Goal: Transaction & Acquisition: Obtain resource

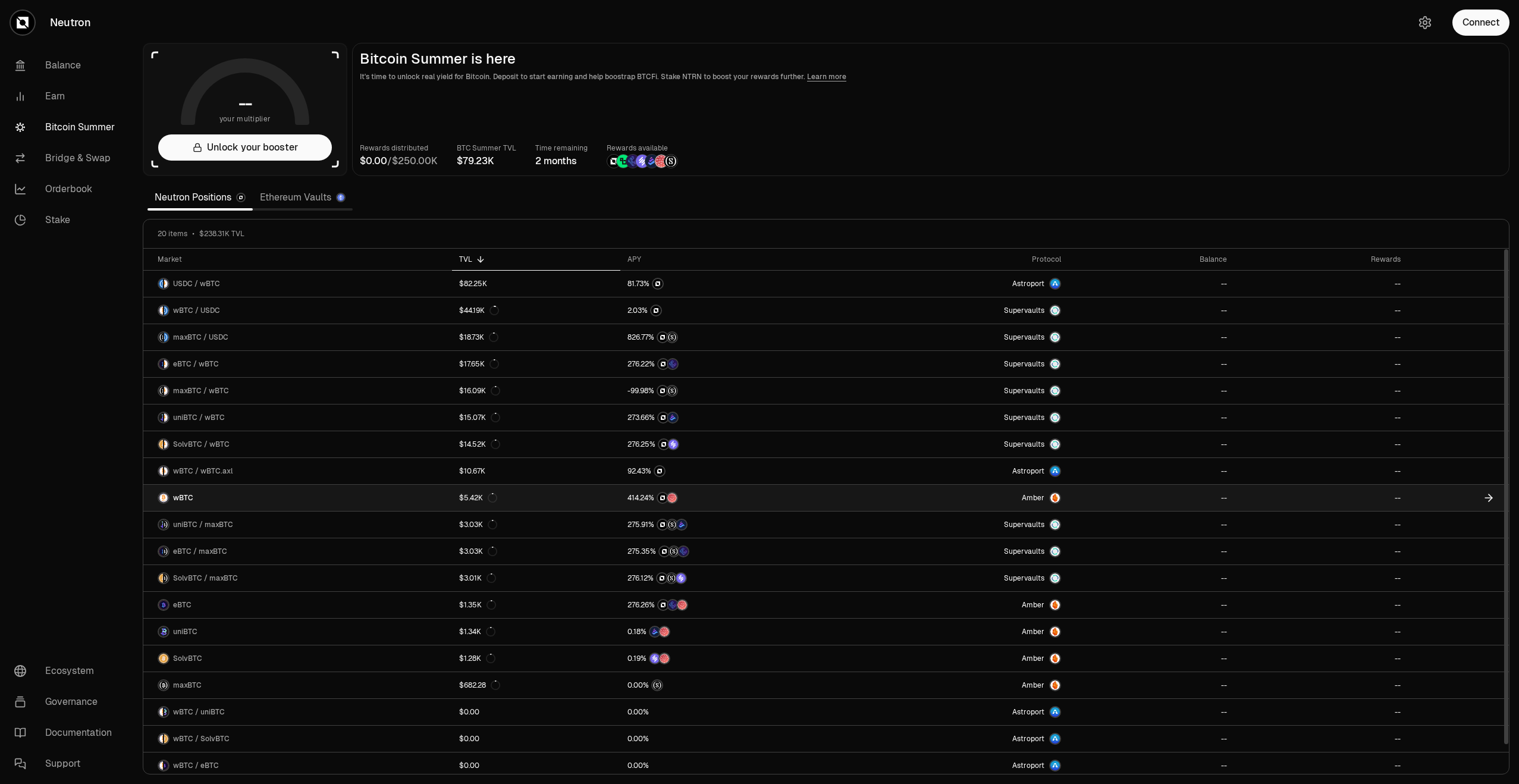
click at [332, 498] on link "wBTC" at bounding box center [297, 497] width 309 height 26
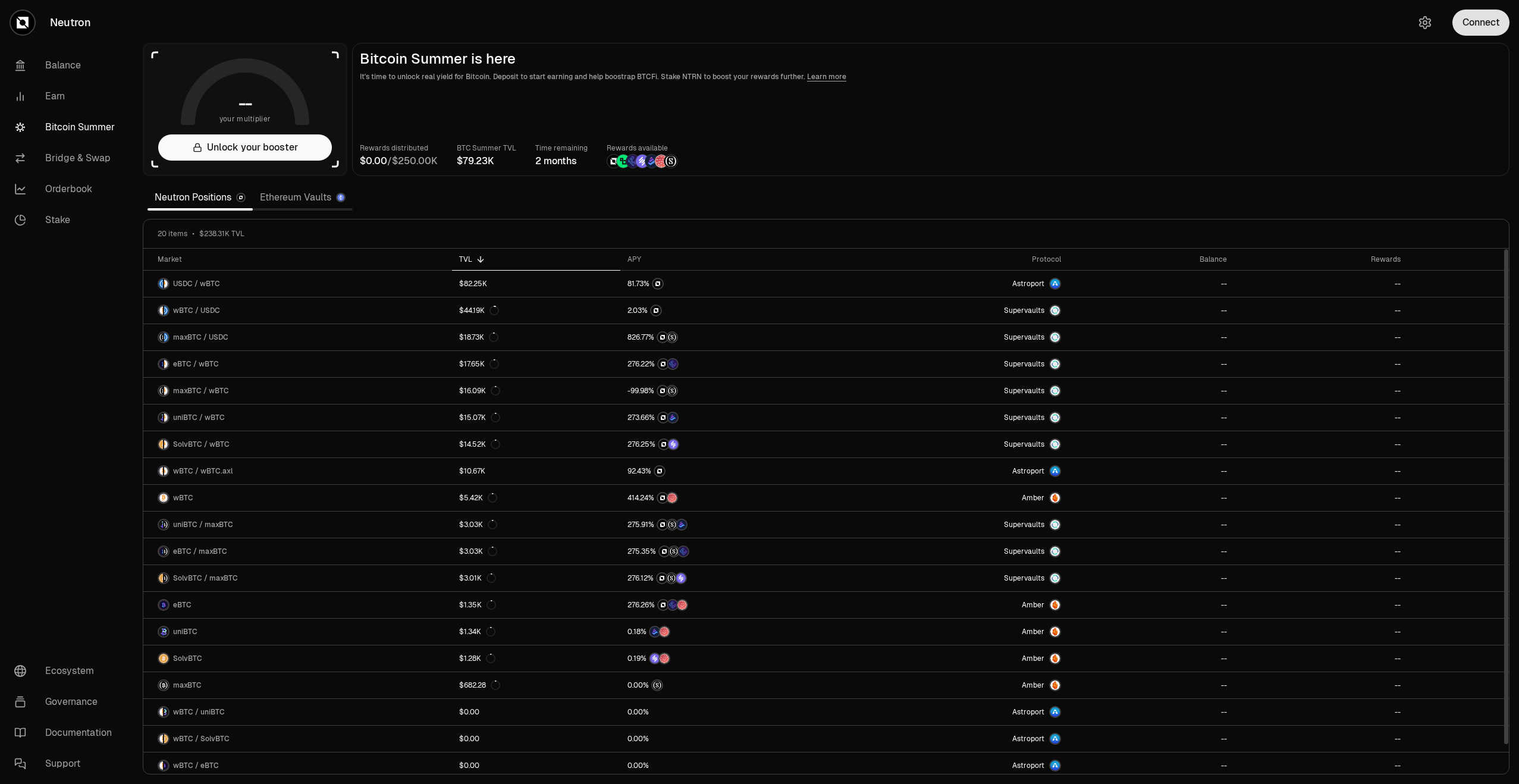
click at [1464, 26] on button "Connect" at bounding box center [1480, 22] width 57 height 26
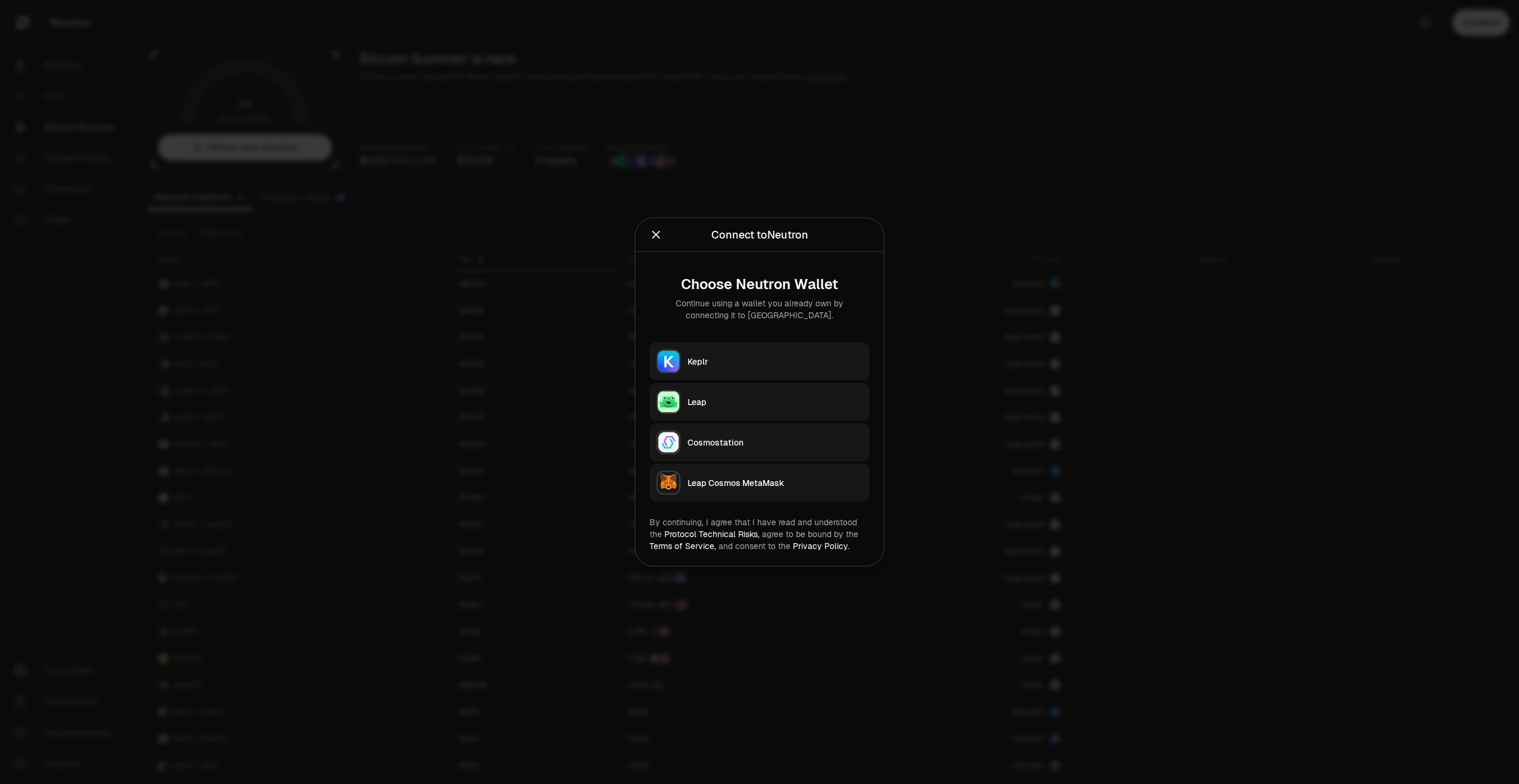
click at [767, 353] on button "Keplr" at bounding box center [760, 362] width 220 height 38
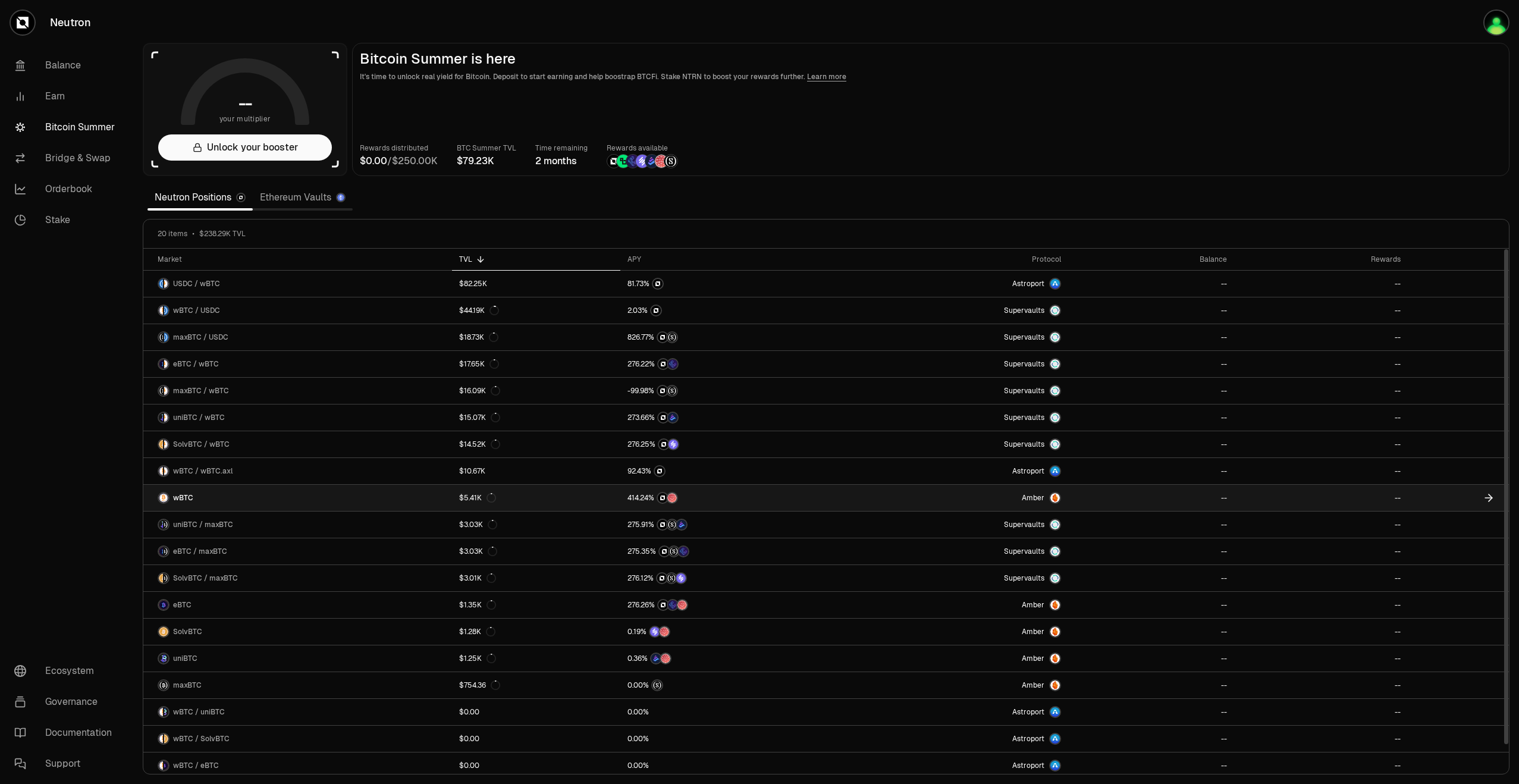
click at [208, 495] on link "wBTC" at bounding box center [297, 497] width 309 height 26
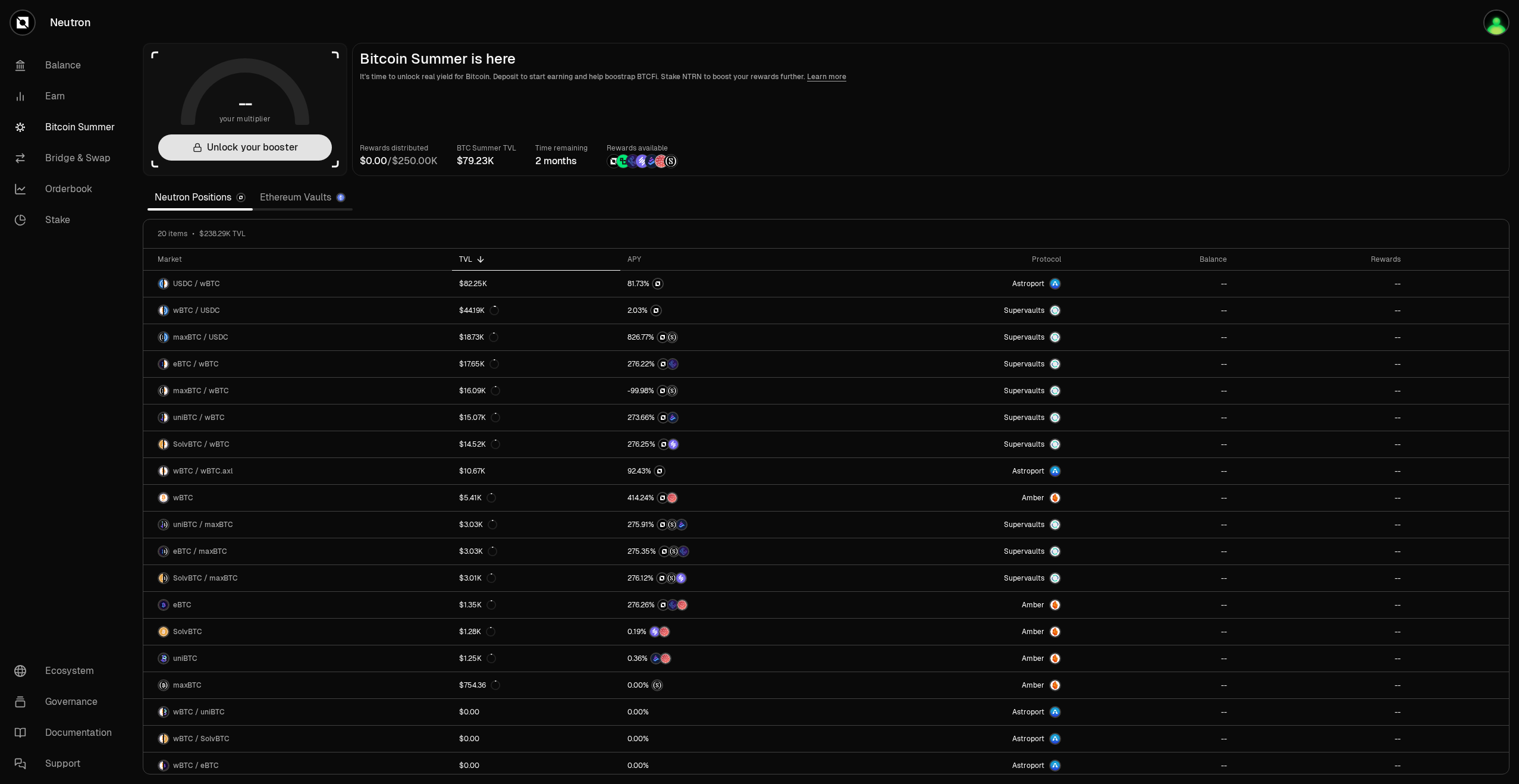
click at [275, 154] on button "Unlock your booster" at bounding box center [245, 147] width 174 height 26
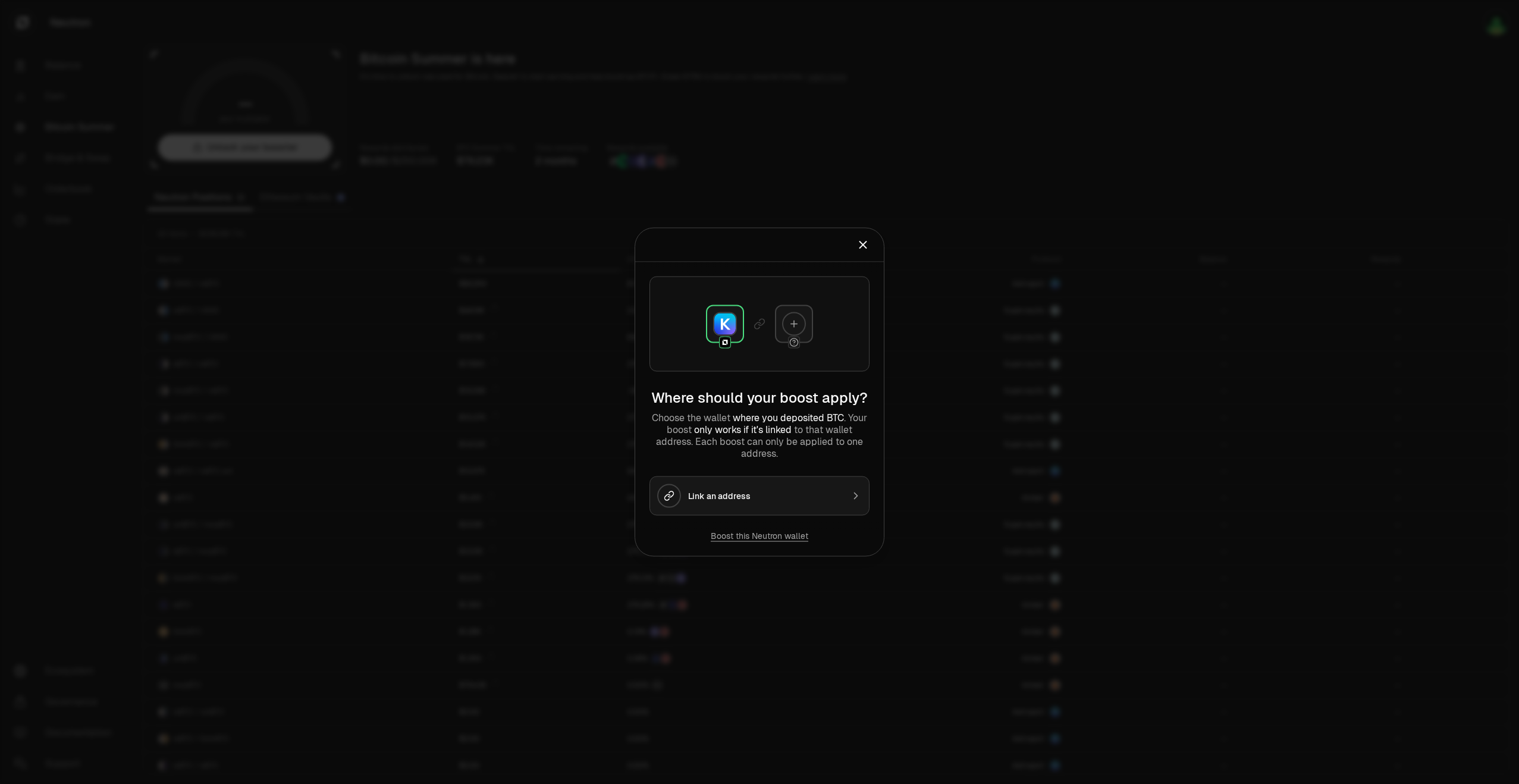
click at [863, 250] on icon "Close" at bounding box center [863, 244] width 13 height 13
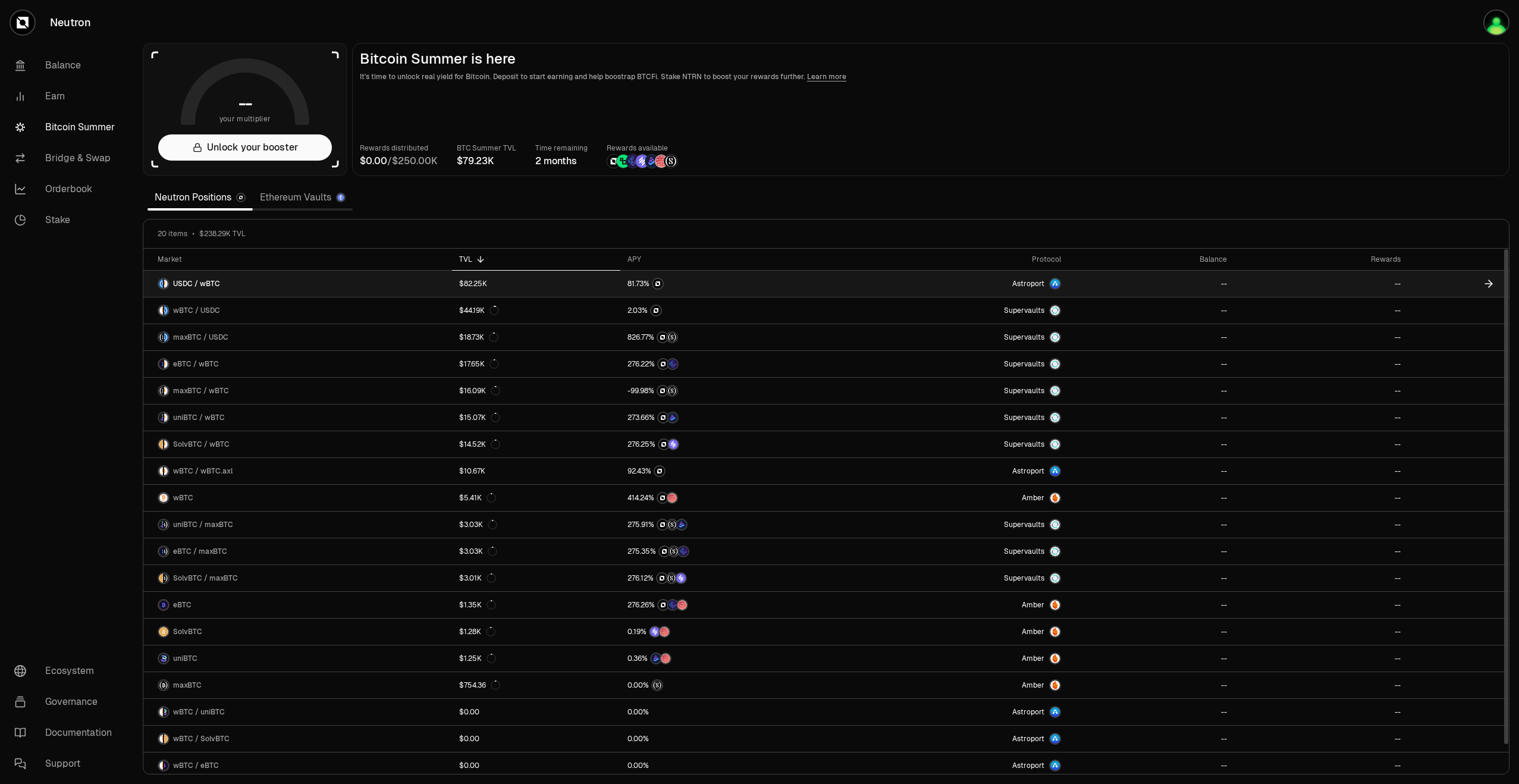
click at [215, 282] on span "USDC / wBTC" at bounding box center [196, 283] width 47 height 9
click at [199, 286] on span "USDC / wBTC" at bounding box center [196, 283] width 47 height 9
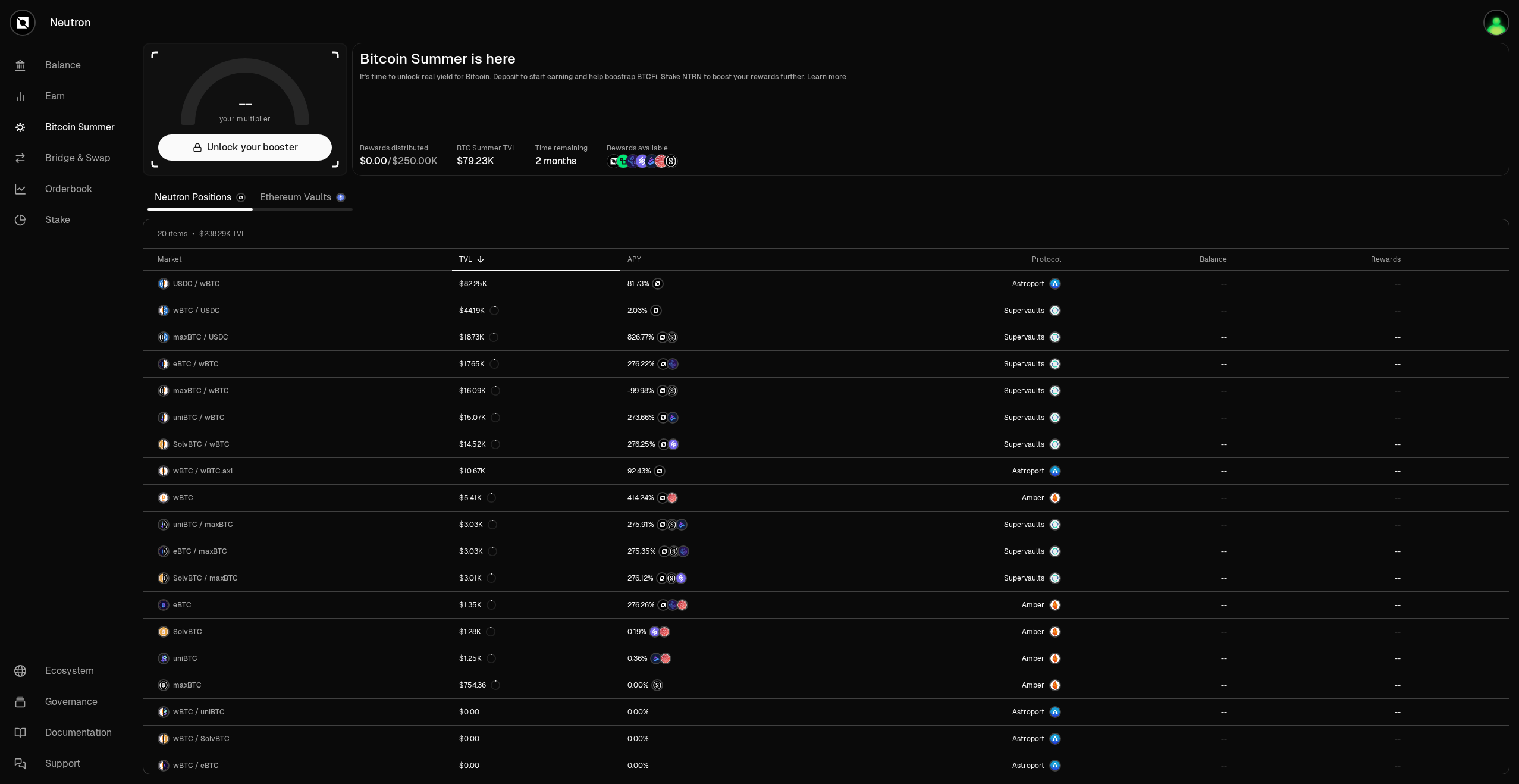
click at [273, 204] on link "Ethereum Vaults" at bounding box center [303, 197] width 100 height 24
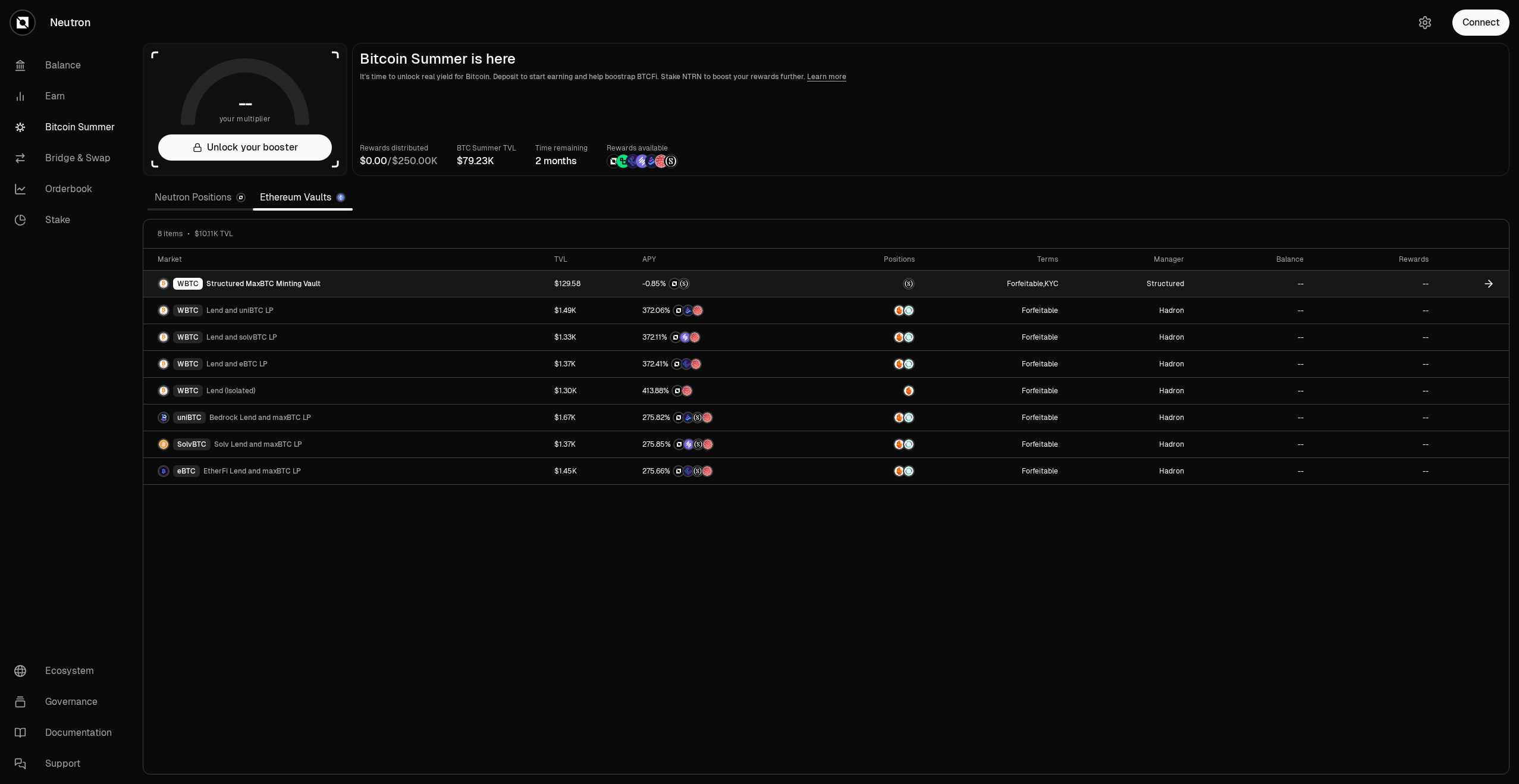
click at [228, 281] on span "Structured MaxBTC Minting Vault" at bounding box center [263, 283] width 114 height 9
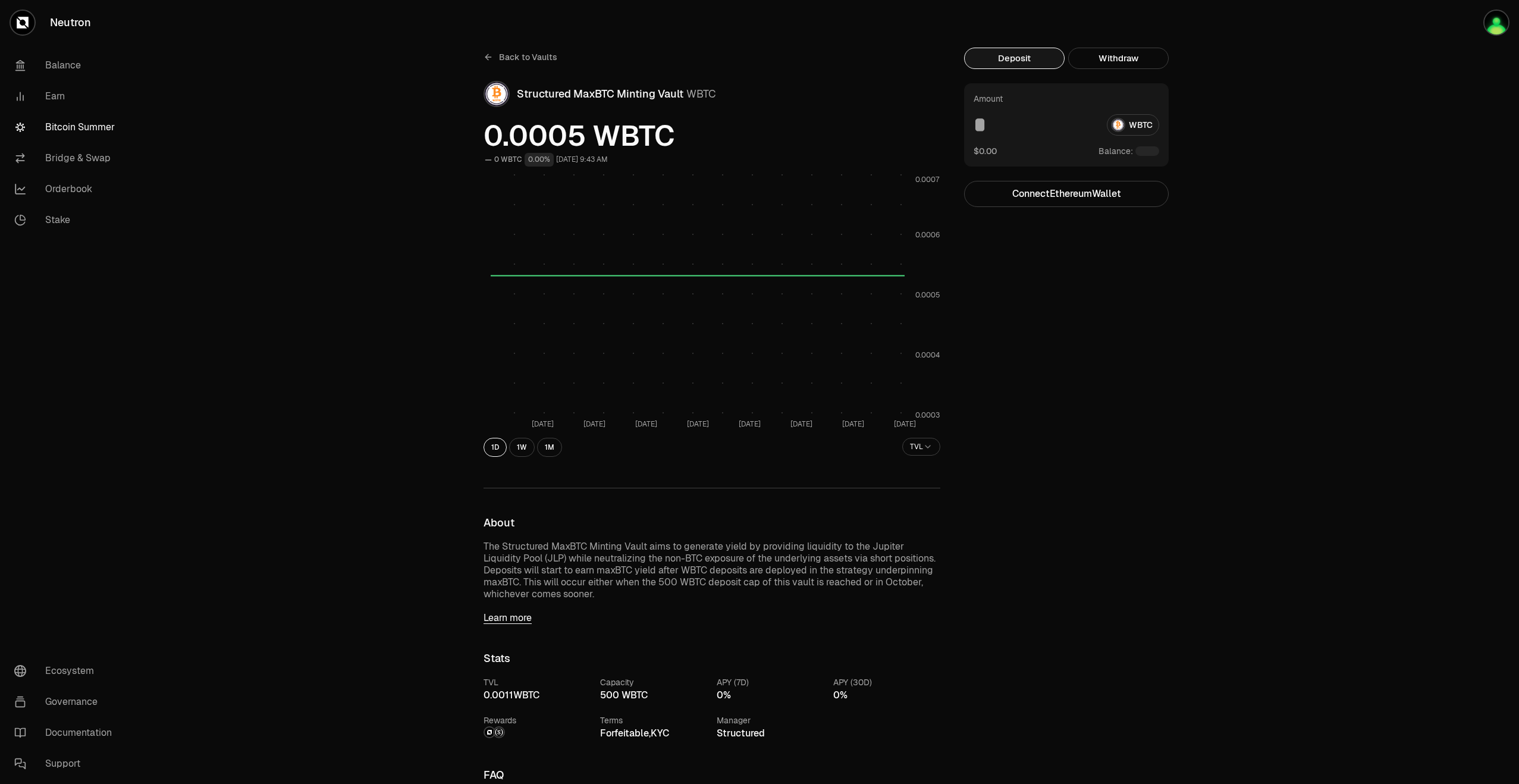
click at [482, 56] on div "Back to Vaults Structured MaxBTC Minting Vault WBTC 0.0005 WBTC 0 WBTC 0.00% [D…" at bounding box center [712, 591] width 485 height 1087
click at [488, 57] on icon at bounding box center [488, 57] width 6 height 0
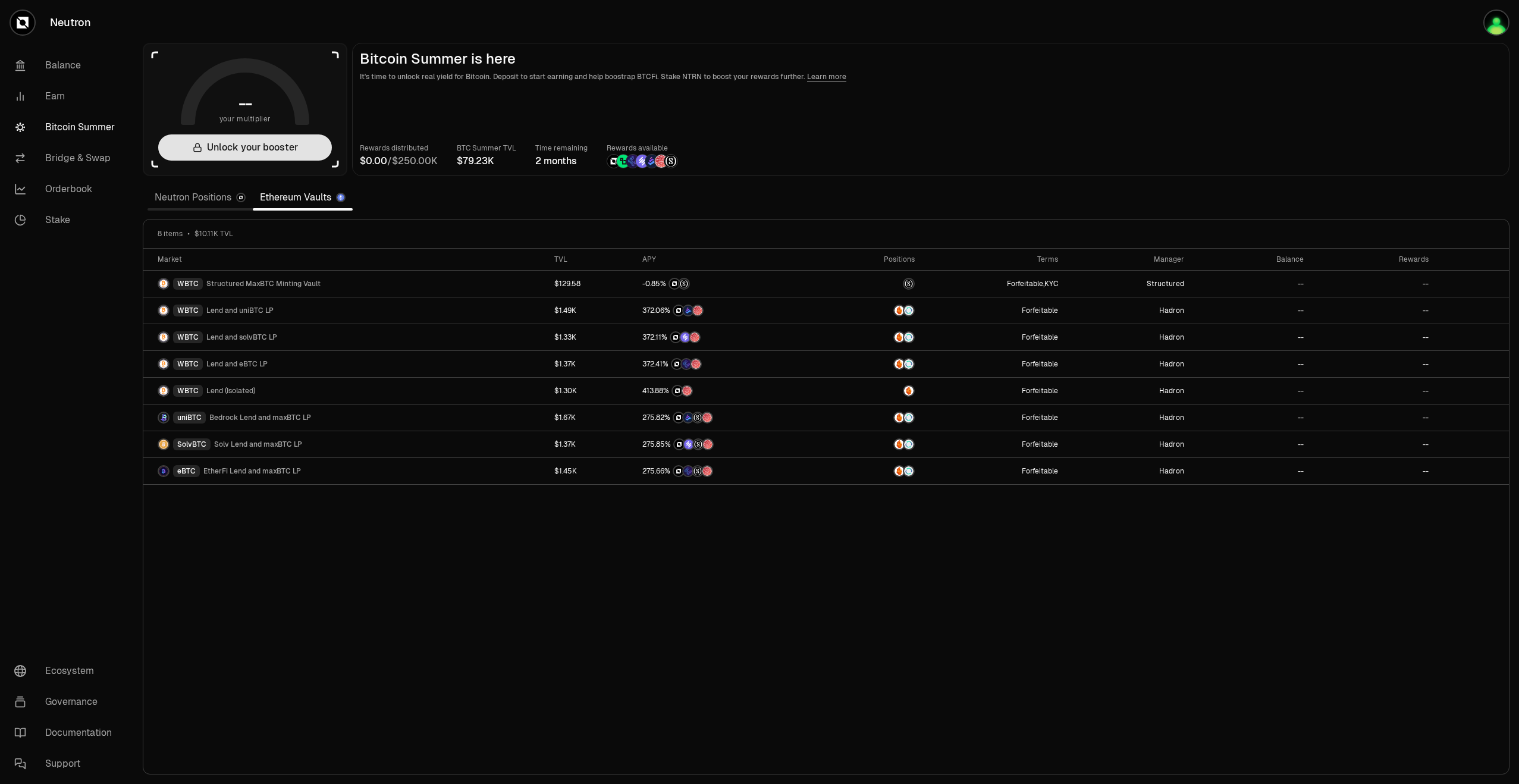
click at [273, 154] on button "Unlock your booster" at bounding box center [245, 147] width 174 height 26
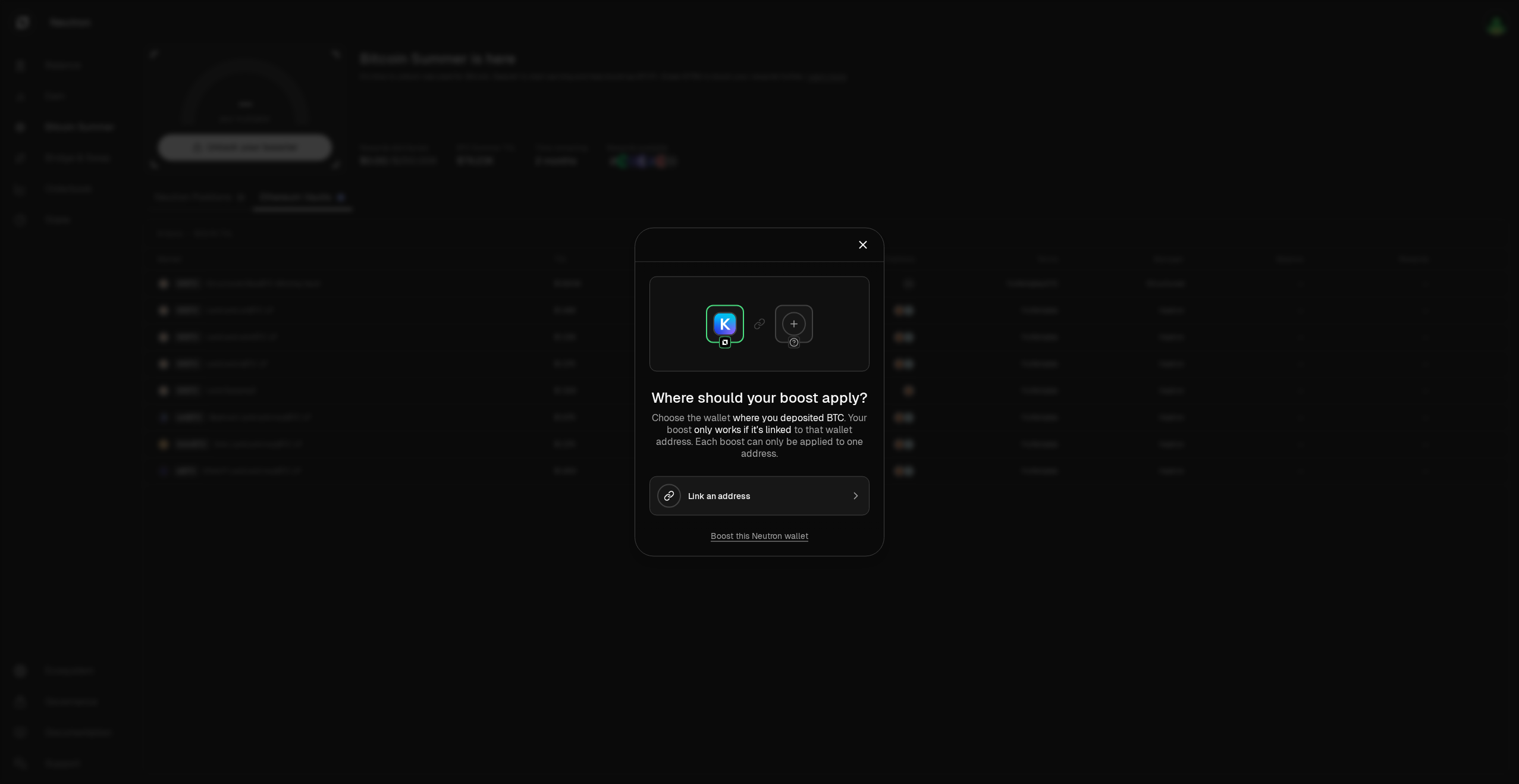
click at [737, 499] on div "Link an address" at bounding box center [766, 495] width 155 height 12
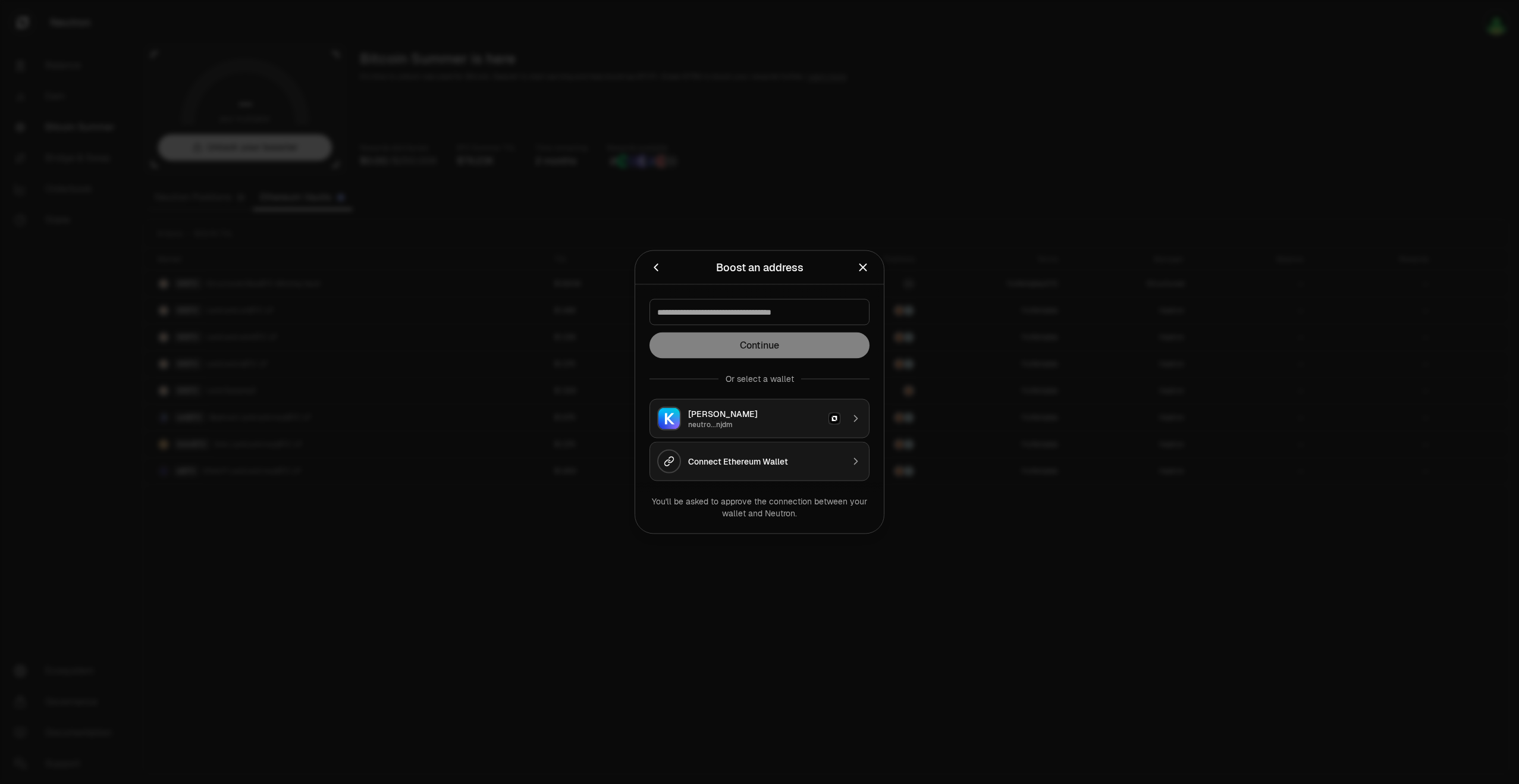
click at [739, 467] on button "Connect Ethereum Wallet" at bounding box center [760, 462] width 220 height 39
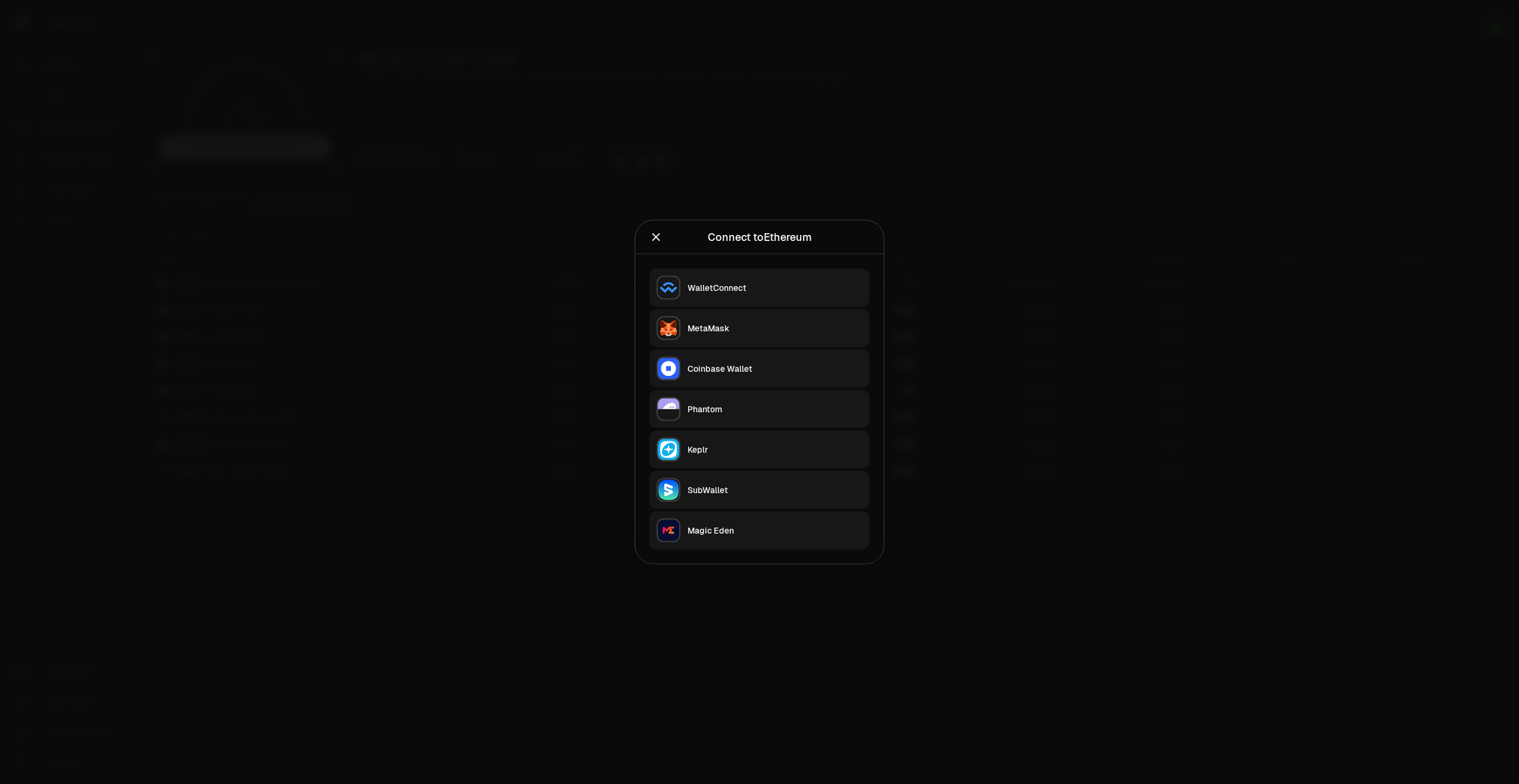
click at [732, 315] on button "MetaMask" at bounding box center [760, 328] width 220 height 38
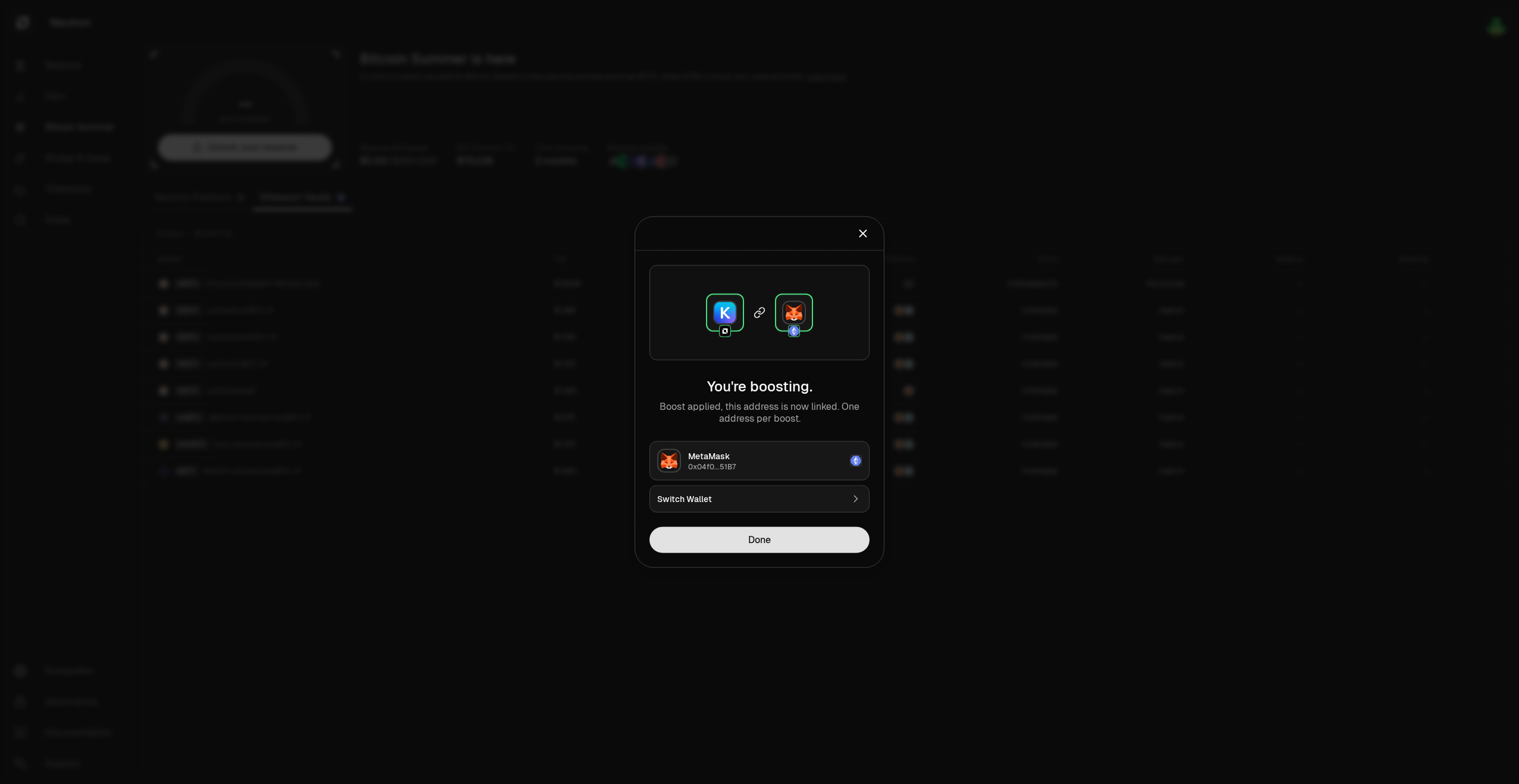
click at [740, 541] on button "Done" at bounding box center [760, 540] width 220 height 26
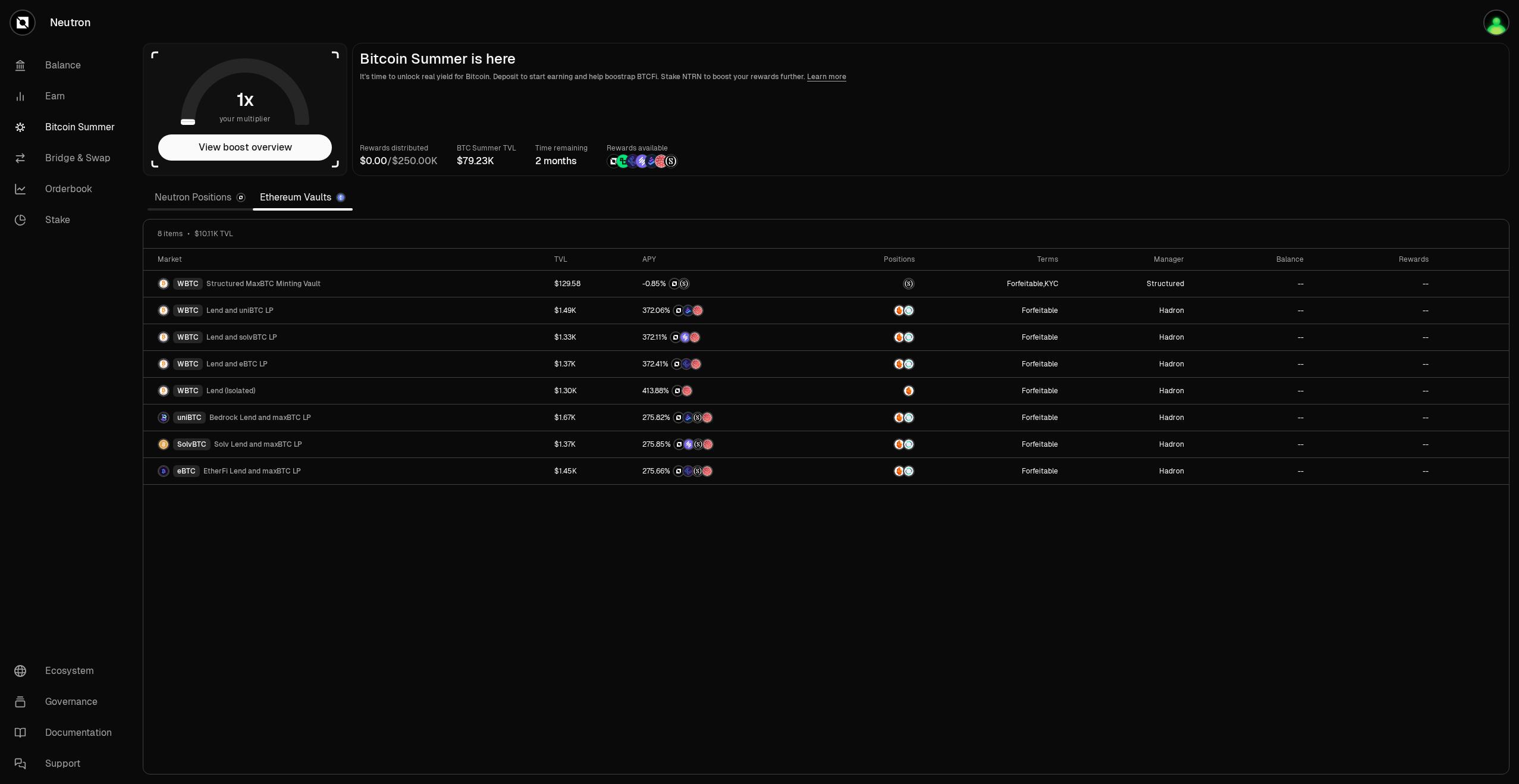
click at [195, 208] on div "Neutron Positions Ethereum Vaults" at bounding box center [250, 197] width 205 height 26
click at [199, 203] on link "Neutron Positions" at bounding box center [200, 197] width 105 height 24
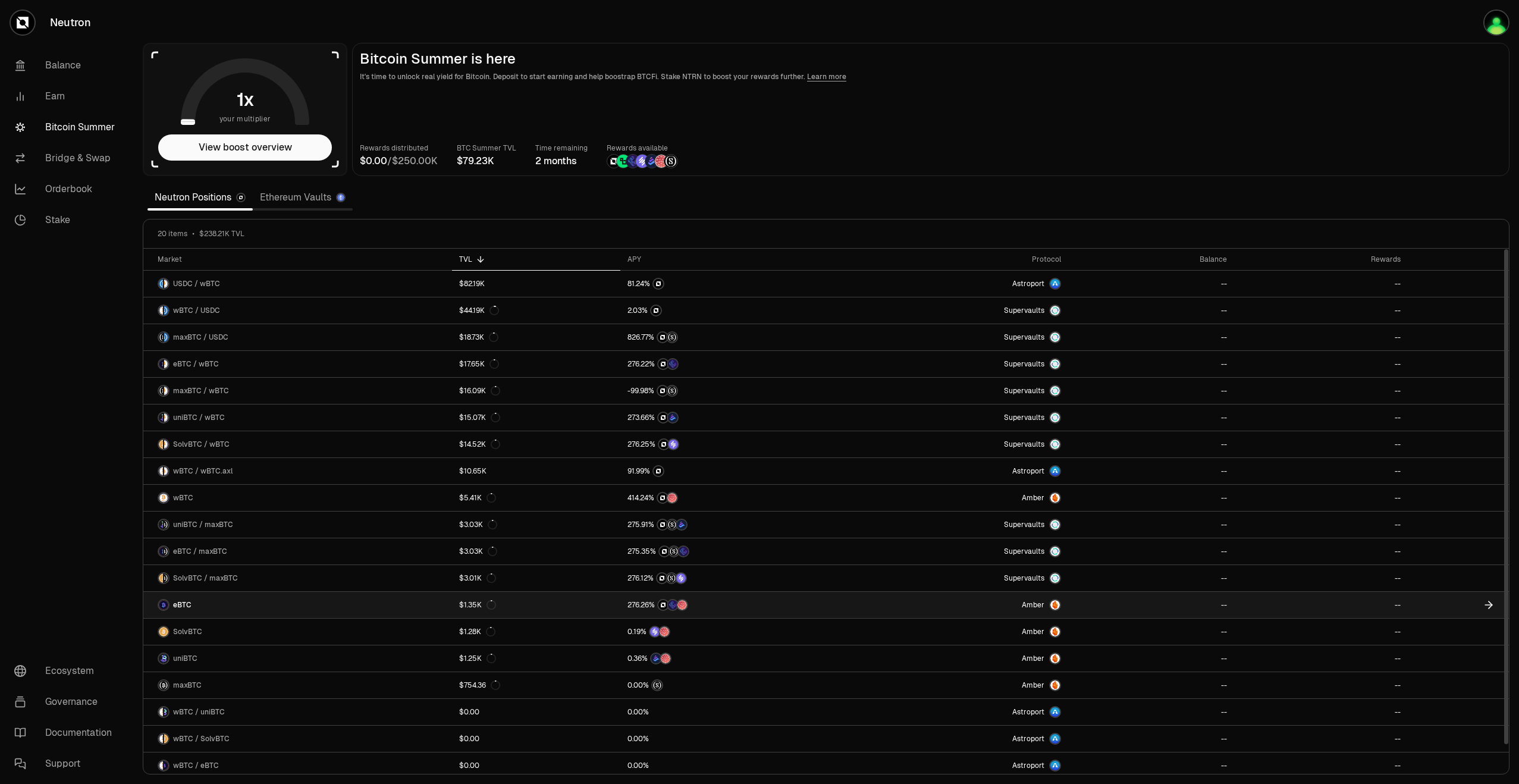
click at [249, 606] on link "eBTC" at bounding box center [297, 605] width 309 height 26
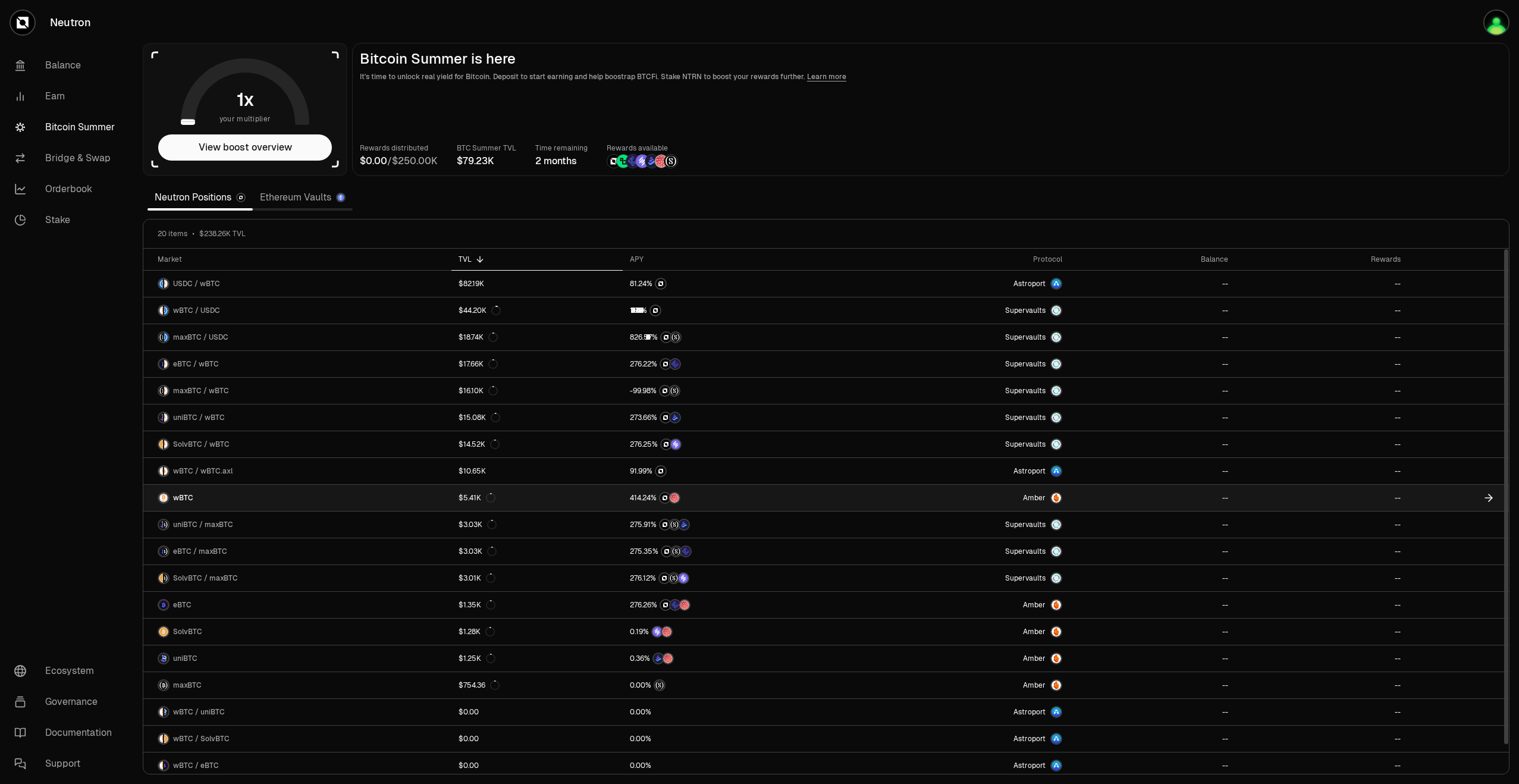
click at [1490, 496] on icon at bounding box center [1488, 497] width 12 height 12
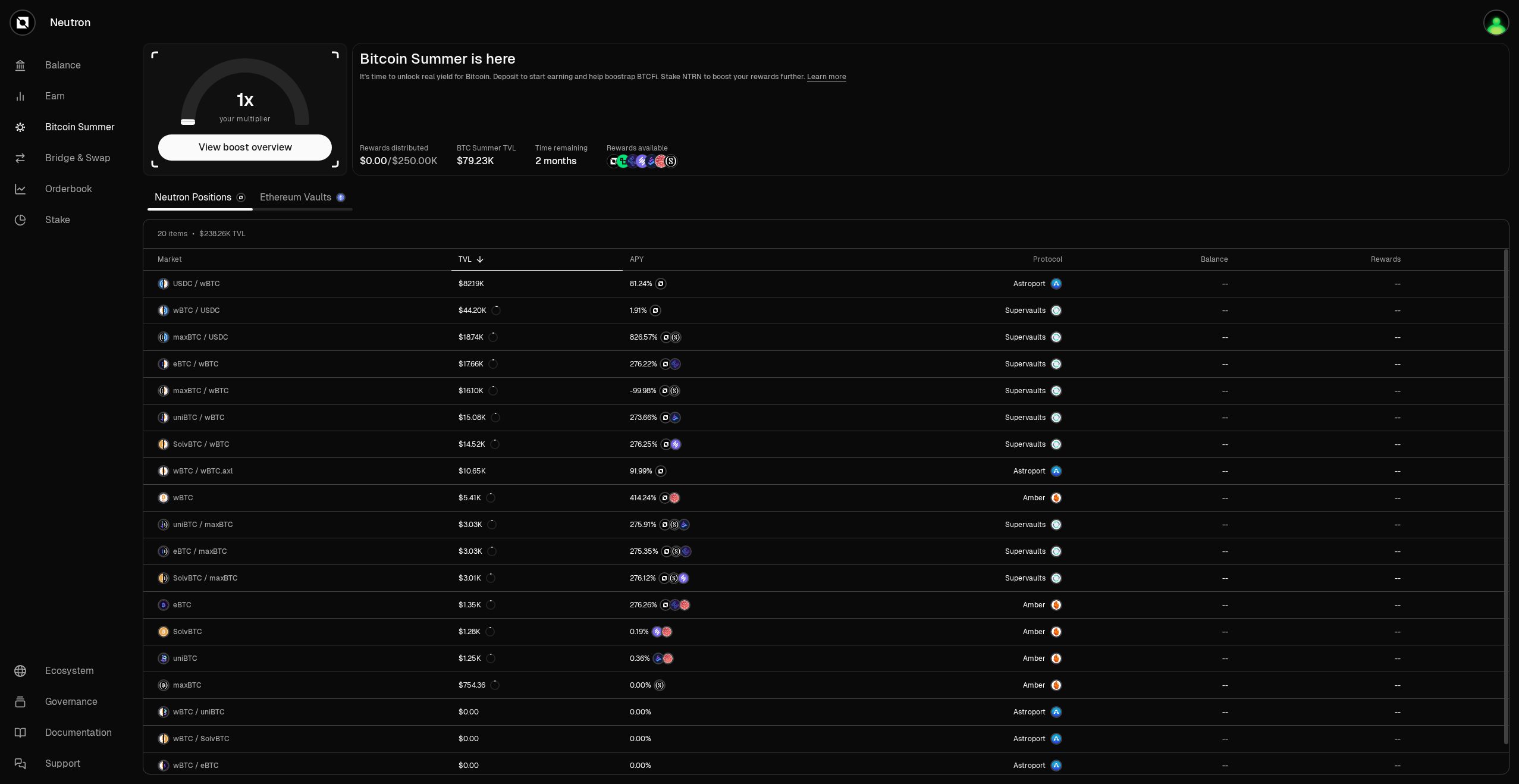
click at [176, 234] on span "20 items" at bounding box center [173, 233] width 29 height 9
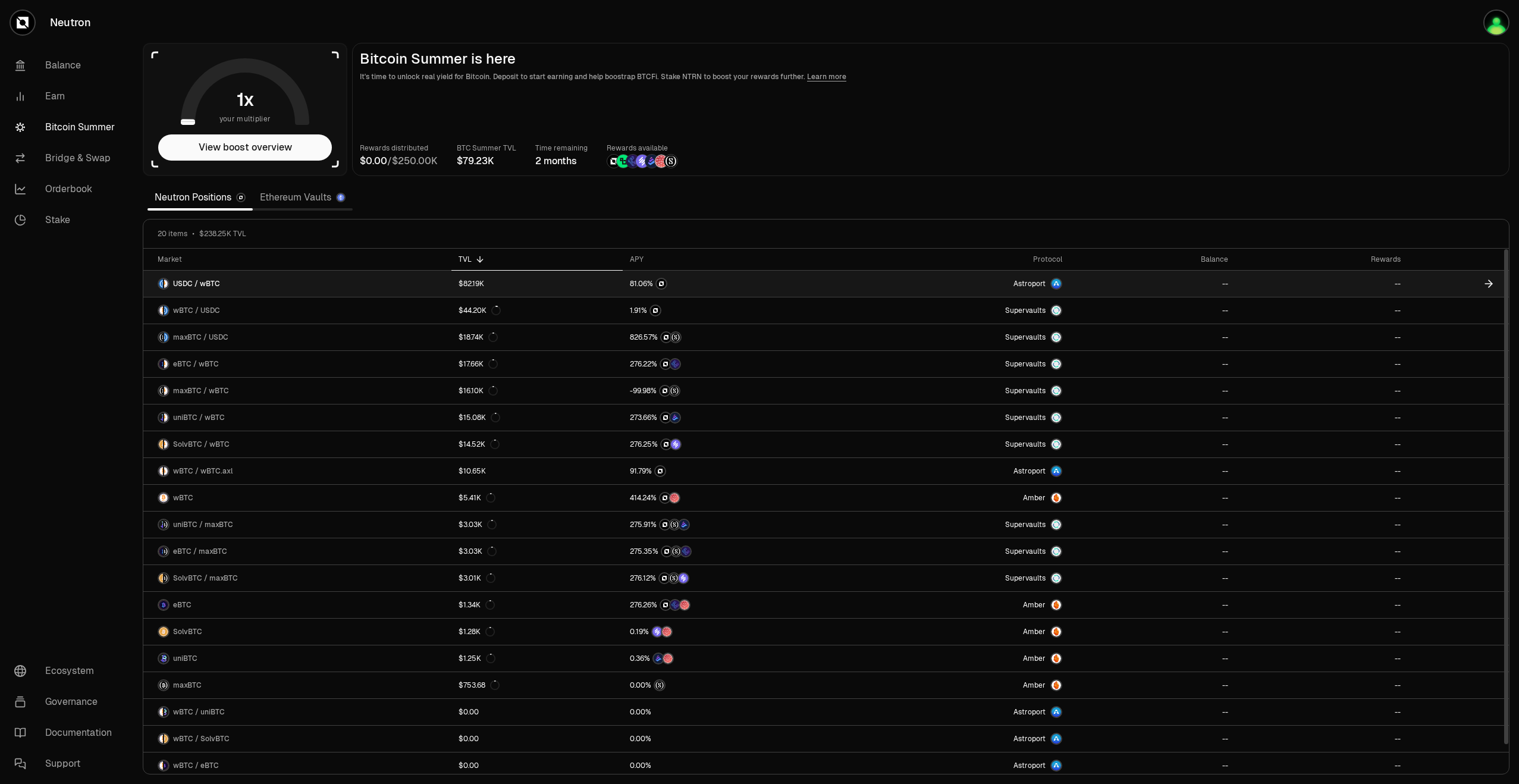
click at [381, 284] on link "USDC / wBTC" at bounding box center [297, 284] width 308 height 26
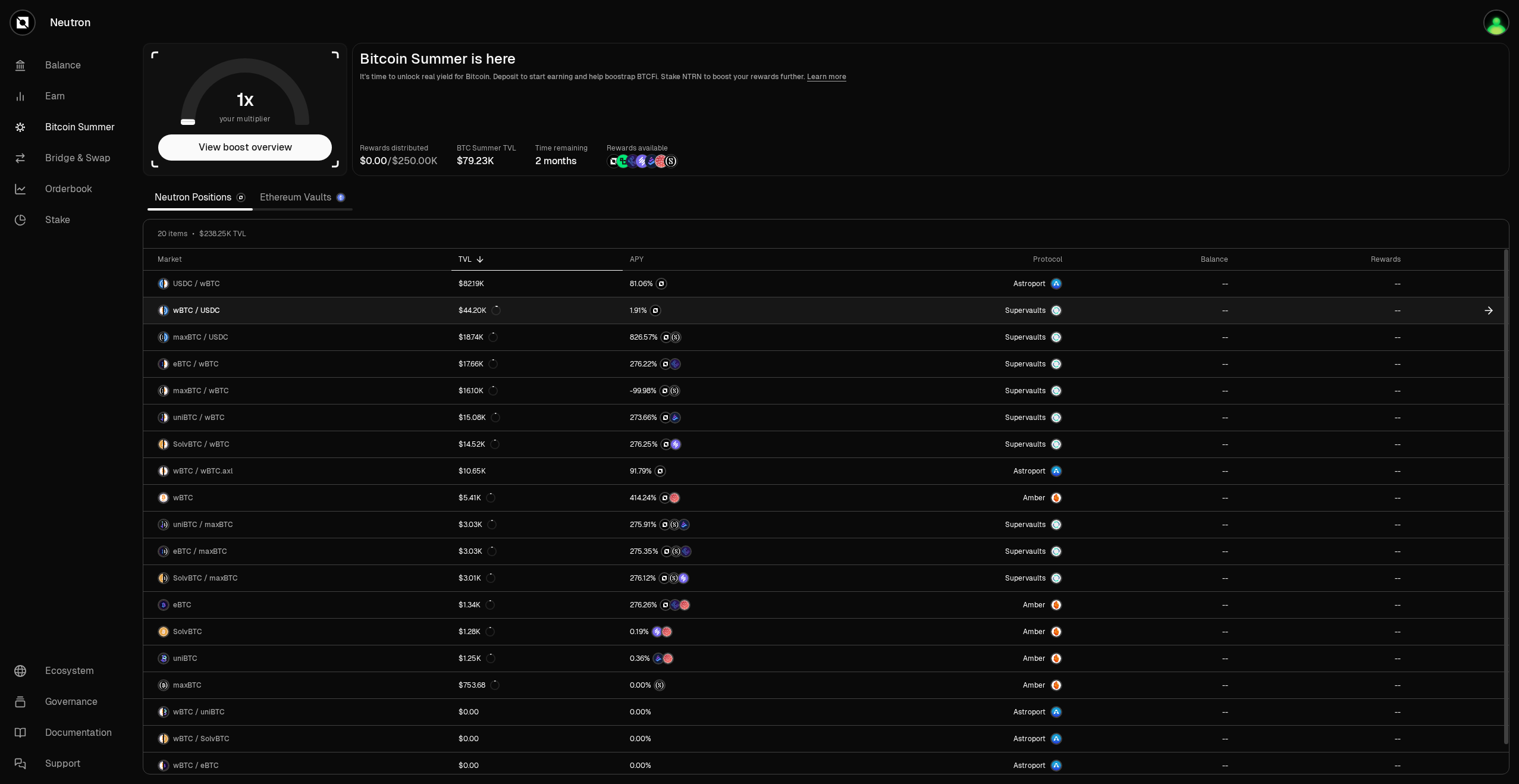
click at [287, 303] on link "wBTC / USDC" at bounding box center [297, 310] width 308 height 26
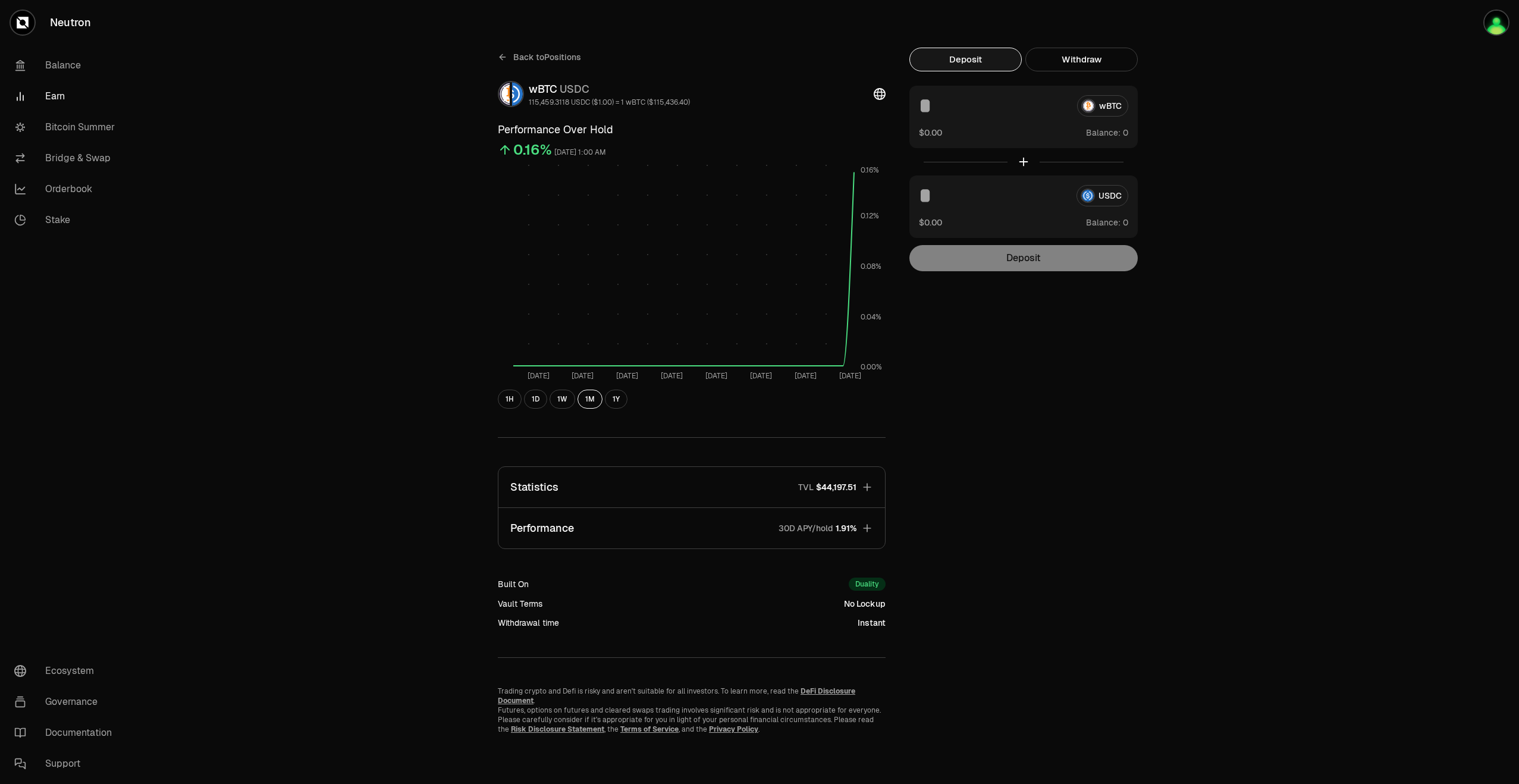
click at [505, 59] on icon at bounding box center [502, 56] width 9 height 9
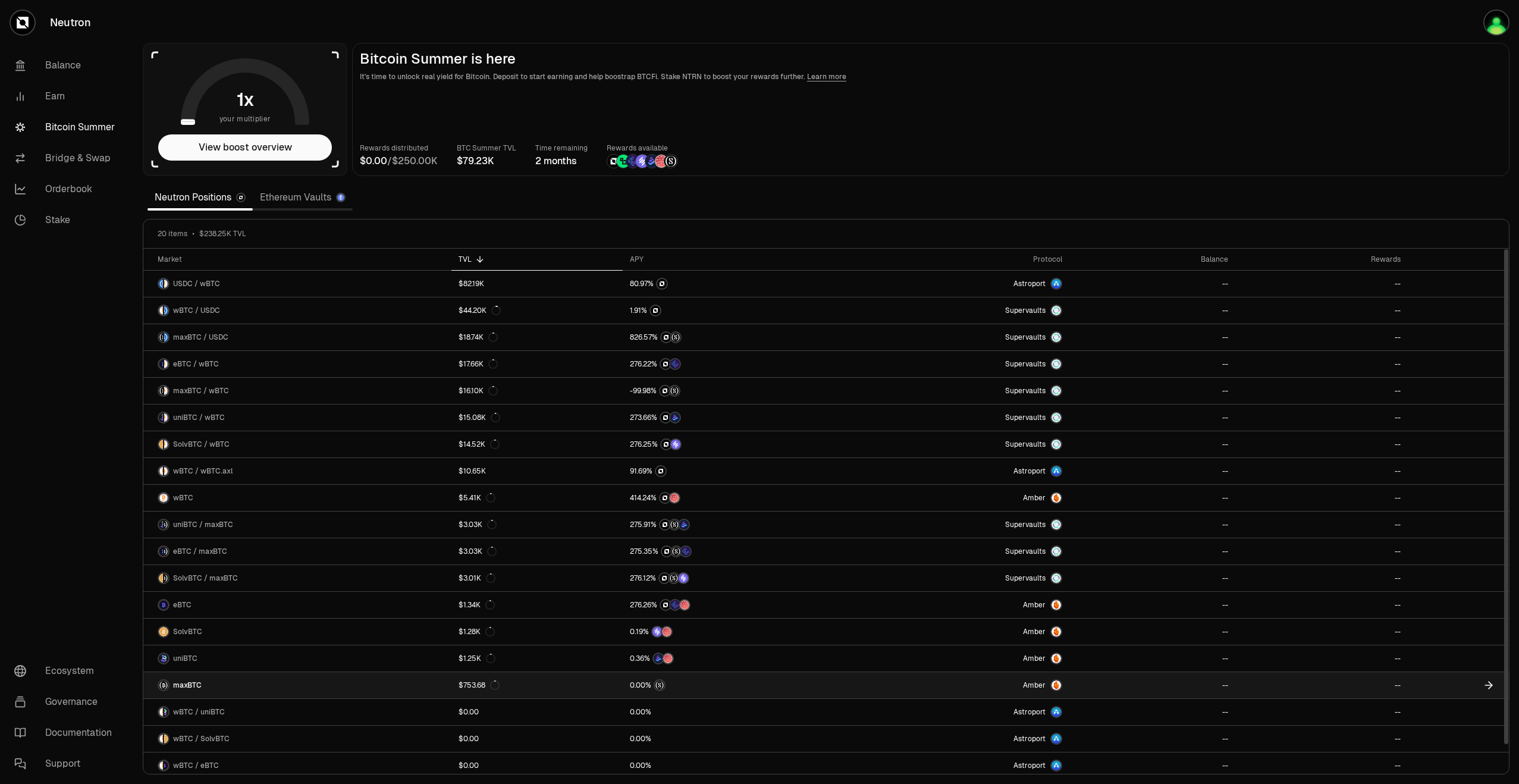
click at [381, 672] on link "maxBTC" at bounding box center [297, 685] width 308 height 26
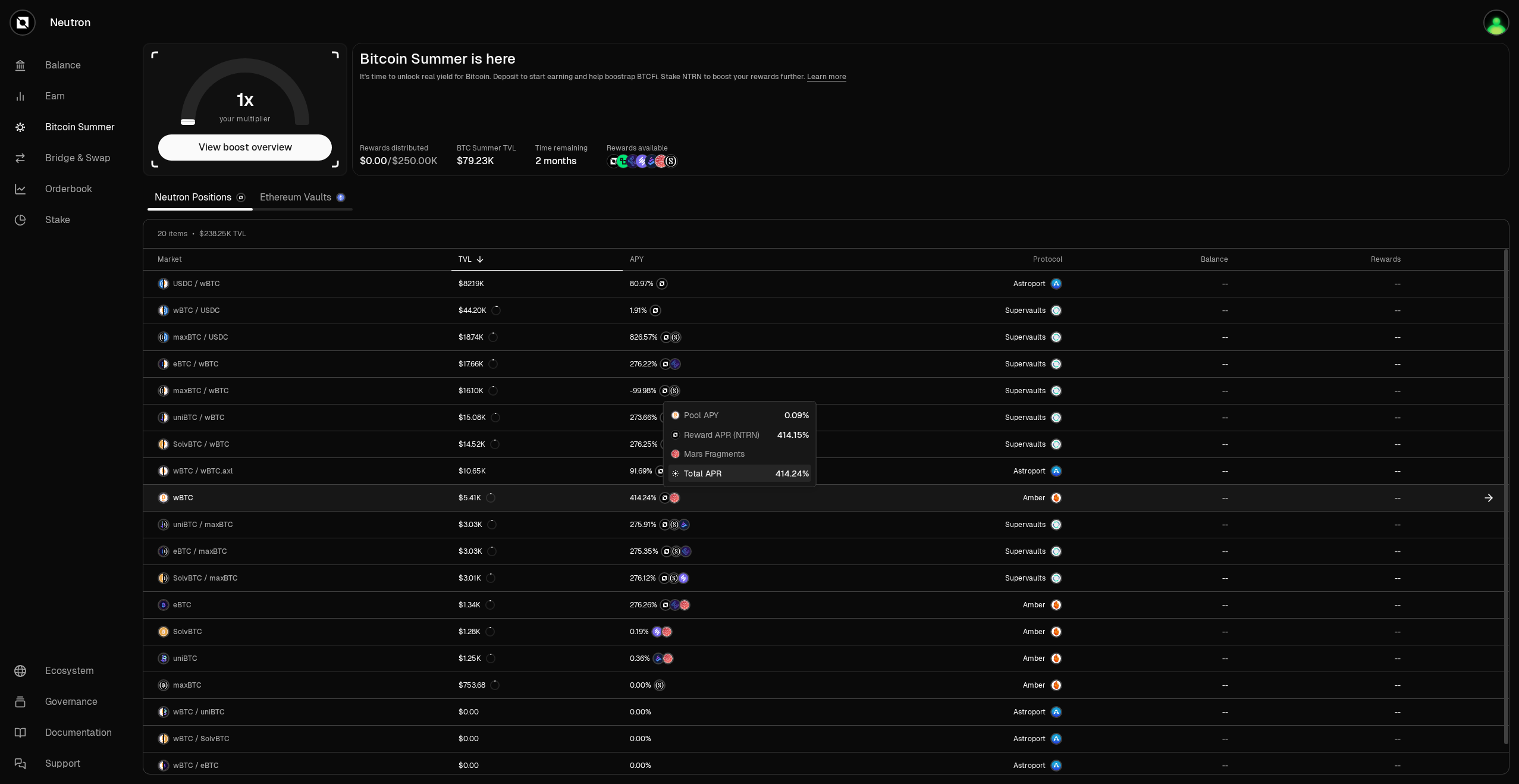
click at [699, 499] on div at bounding box center [738, 497] width 217 height 12
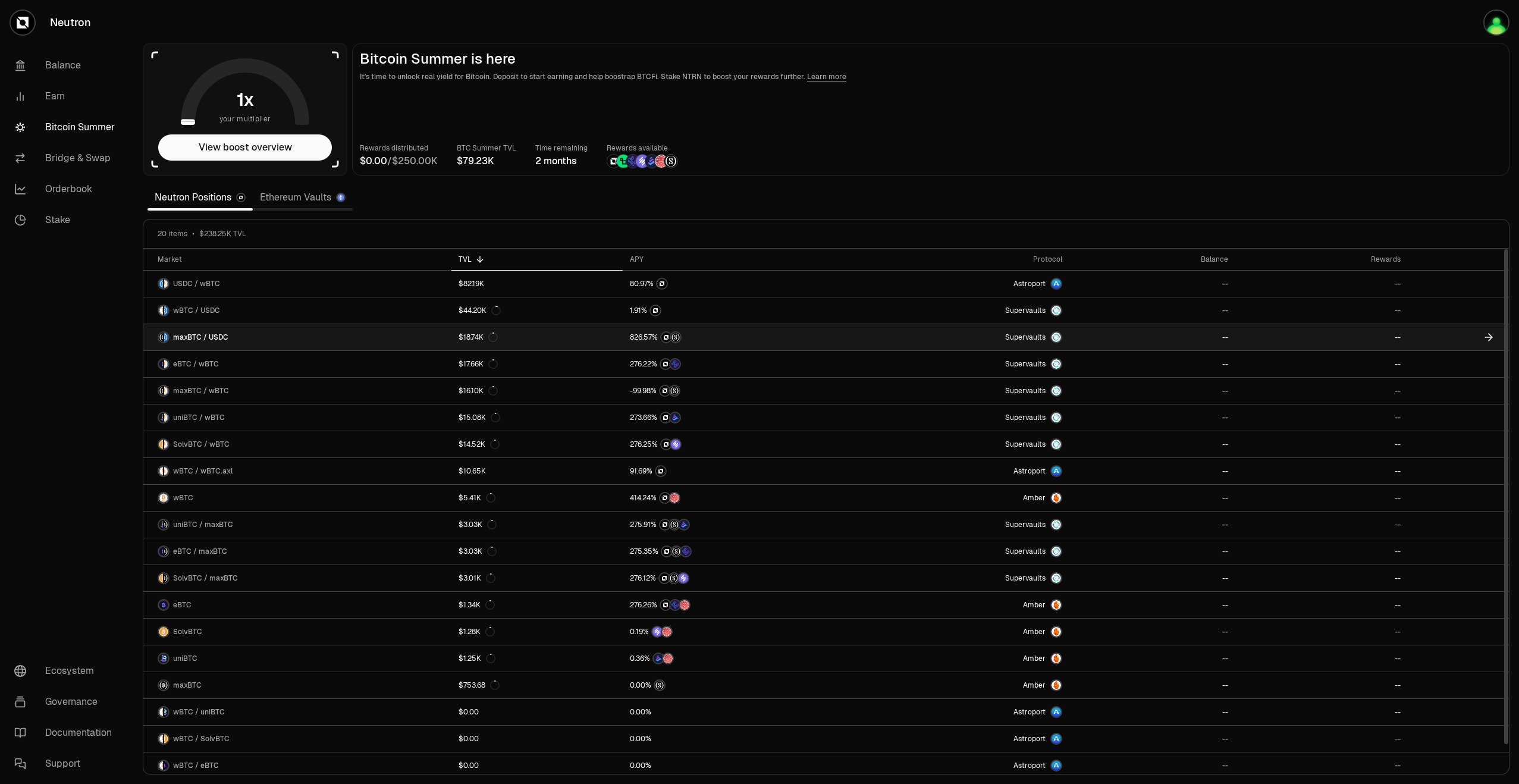
click at [958, 340] on link "Supervaults" at bounding box center [961, 337] width 216 height 26
